Goal: Find specific page/section: Find specific page/section

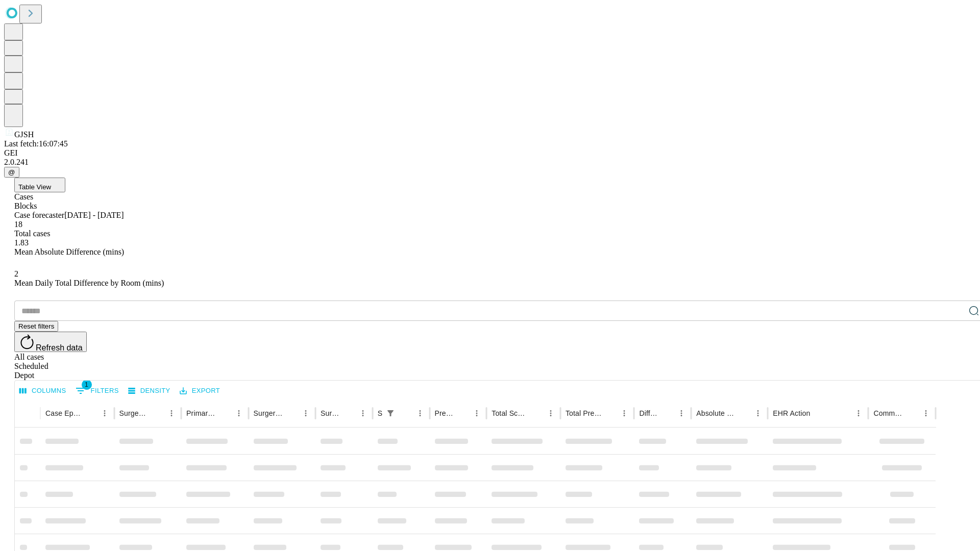
click at [953, 371] on div "Depot" at bounding box center [499, 375] width 971 height 9
